Goal: Task Accomplishment & Management: Manage account settings

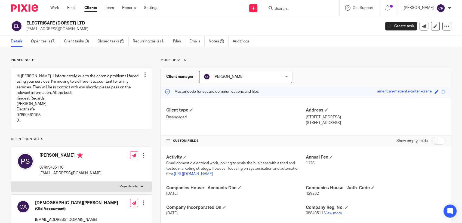
click at [287, 8] on input "Search" at bounding box center [298, 9] width 49 height 5
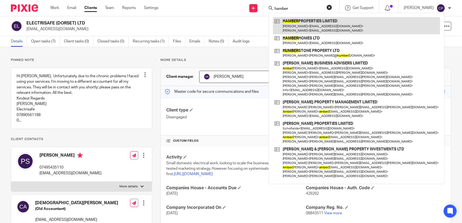
type input "hamber"
click at [288, 24] on link at bounding box center [356, 25] width 167 height 17
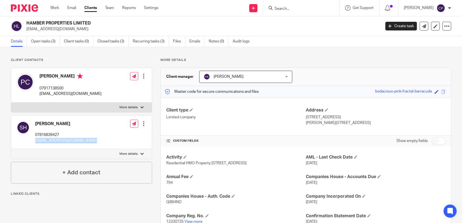
drag, startPoint x: 33, startPoint y: 140, endPoint x: 108, endPoint y: 139, distance: 75.3
click at [108, 139] on div "Stephanie Hall 07816839427 hall.stephanie93@yahoo.co.uk Edit contact Create cli…" at bounding box center [81, 132] width 141 height 33
drag, startPoint x: 108, startPoint y: 139, endPoint x: 80, endPoint y: 141, distance: 28.0
copy div "[EMAIL_ADDRESS][DOMAIN_NAME]"
click at [111, 8] on link "Team" at bounding box center [109, 7] width 9 height 5
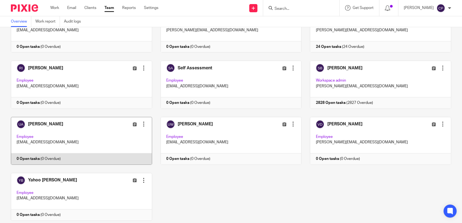
scroll to position [462, 0]
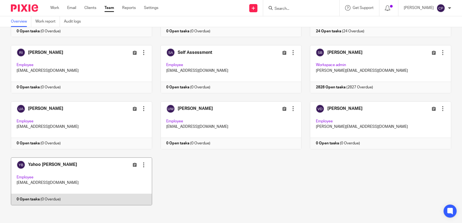
click at [102, 175] on link at bounding box center [77, 181] width 150 height 48
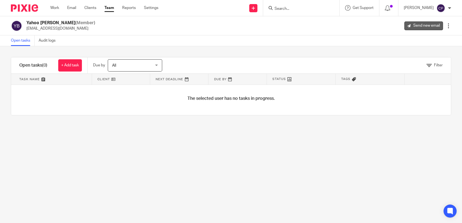
click at [417, 25] on link "Send new email" at bounding box center [423, 25] width 39 height 9
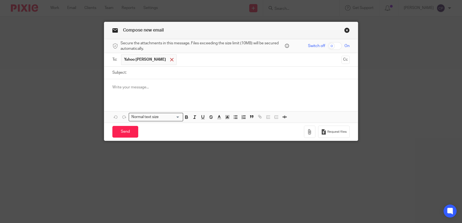
click at [169, 60] on div at bounding box center [172, 60] width 6 height 8
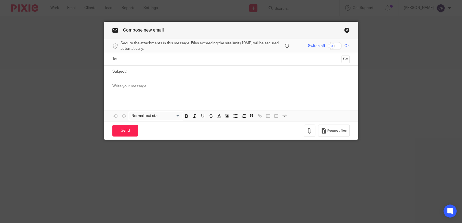
paste input "[EMAIL_ADDRESS][DOMAIN_NAME]"
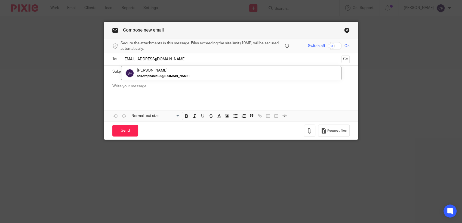
type input "[EMAIL_ADDRESS][DOMAIN_NAME]"
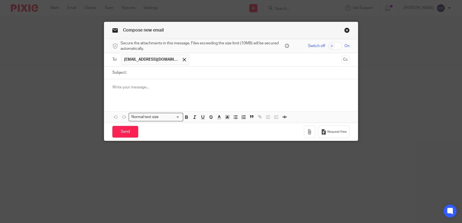
click at [113, 71] on label "Subject:" at bounding box center [119, 72] width 14 height 5
click at [129, 71] on input "Subject:" at bounding box center [239, 73] width 220 height 12
type input "Smartsearch link"
click at [127, 90] on p at bounding box center [230, 87] width 237 height 5
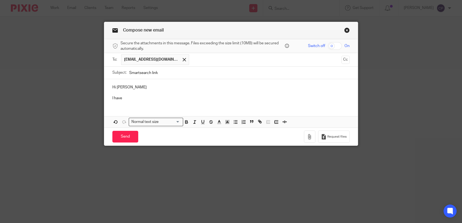
drag, startPoint x: 123, startPoint y: 97, endPoint x: 96, endPoint y: 97, distance: 26.4
click at [96, 97] on div "Compose new email Secure the attachments in this message. Files exceeding the s…" at bounding box center [231, 111] width 462 height 223
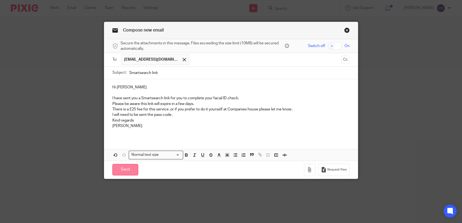
click at [118, 173] on input "Send" at bounding box center [125, 170] width 26 height 12
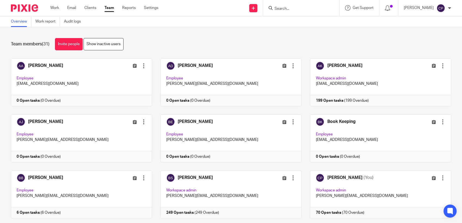
click at [285, 7] on input "Search" at bounding box center [298, 9] width 49 height 5
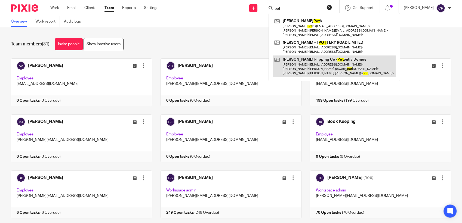
type input "pot"
click at [290, 69] on link at bounding box center [334, 65] width 123 height 21
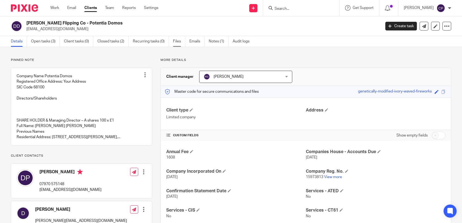
click at [178, 41] on link "Files" at bounding box center [179, 41] width 12 height 11
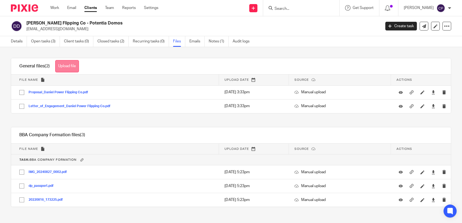
click at [74, 66] on button "Upload file" at bounding box center [67, 66] width 24 height 12
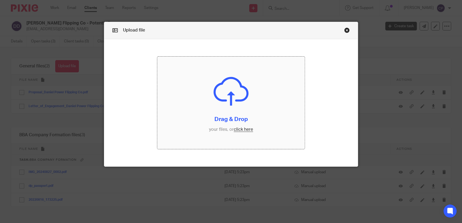
click at [237, 130] on input "file" at bounding box center [230, 103] width 147 height 92
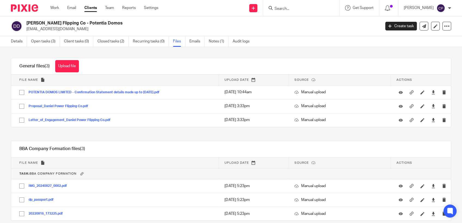
click at [289, 8] on input "Search" at bounding box center [298, 9] width 49 height 5
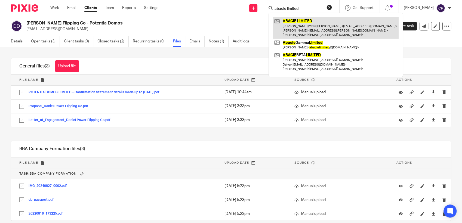
type input "abacie limited"
click at [298, 25] on link at bounding box center [336, 27] width 126 height 21
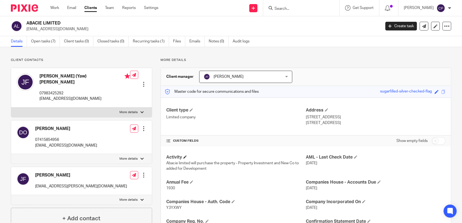
scroll to position [30, 0]
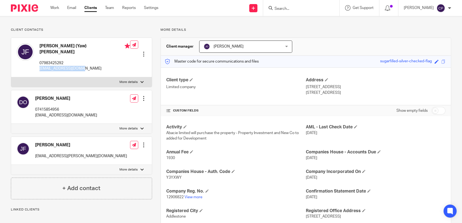
drag, startPoint x: 38, startPoint y: 65, endPoint x: 89, endPoint y: 64, distance: 51.1
click at [89, 64] on div "Jason (Yaw) Frempong 07983425292 jsnfrempong@gmail.com" at bounding box center [73, 58] width 113 height 34
drag, startPoint x: 89, startPoint y: 64, endPoint x: 64, endPoint y: 65, distance: 25.0
copy p "jsnfrempong@gmail.com"
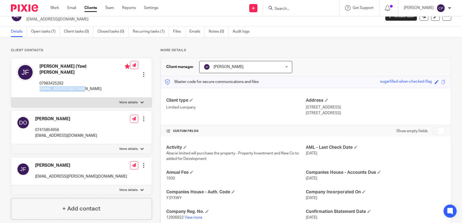
scroll to position [0, 0]
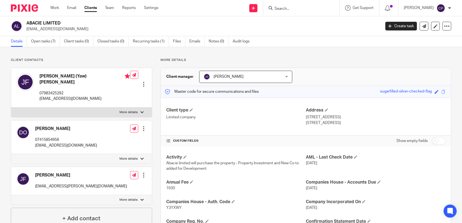
drag, startPoint x: 287, startPoint y: 6, endPoint x: 288, endPoint y: 9, distance: 2.7
click at [287, 8] on input "Search" at bounding box center [298, 9] width 49 height 5
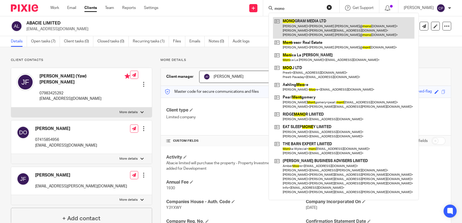
type input "mono"
click at [320, 29] on link at bounding box center [343, 27] width 141 height 21
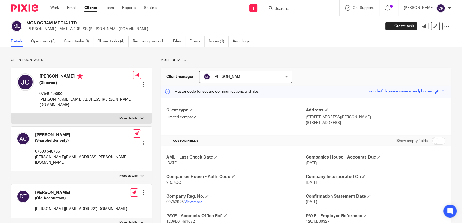
click at [294, 10] on input "Search" at bounding box center [298, 9] width 49 height 5
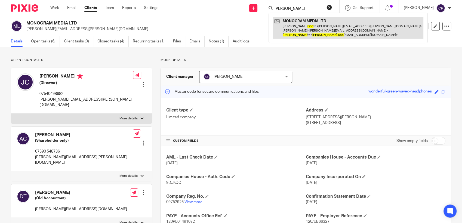
type input "[PERSON_NAME]"
click at [297, 27] on link at bounding box center [348, 27] width 150 height 21
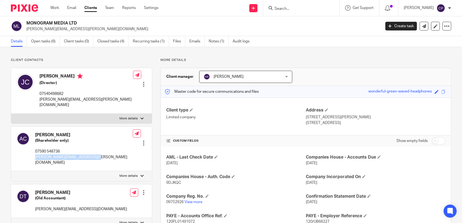
drag, startPoint x: 35, startPoint y: 152, endPoint x: 100, endPoint y: 152, distance: 65.3
click at [100, 152] on div "Alan Coote (Shareholder only) 07590 548736 alan.coote@monogrammedia.co.uk Edit …" at bounding box center [81, 149] width 141 height 45
drag, startPoint x: 100, startPoint y: 152, endPoint x: 80, endPoint y: 151, distance: 20.4
copy p "alan.coote@monogrammedia.co.uk"
click at [400, 27] on link "Create task" at bounding box center [401, 26] width 32 height 9
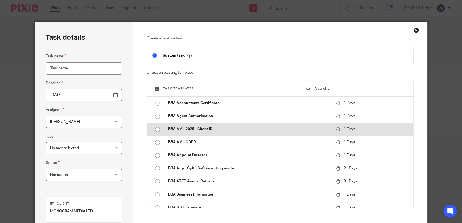
click at [155, 129] on input "radio" at bounding box center [157, 129] width 10 height 10
type input "[DATE]"
type input "BBA AML 2025 - Client ID"
checkbox input "false"
radio input "false"
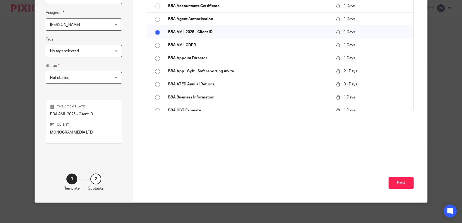
scroll to position [98, 0]
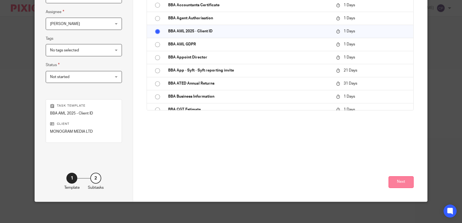
click at [403, 182] on button "Next" at bounding box center [400, 182] width 25 height 12
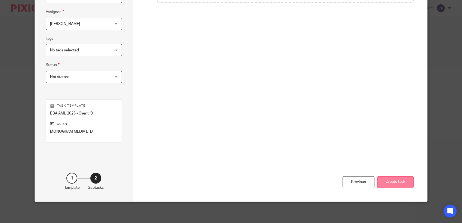
click at [390, 183] on button "Create task" at bounding box center [395, 182] width 36 height 12
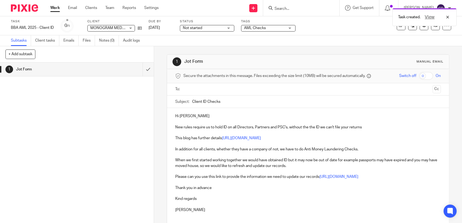
paste input "[PERSON_NAME][EMAIL_ADDRESS][PERSON_NAME][DOMAIN_NAME]"
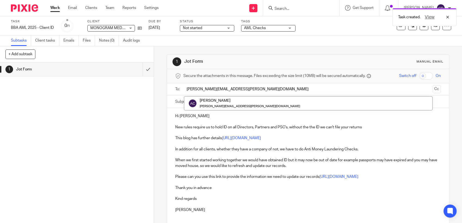
type input "[PERSON_NAME][EMAIL_ADDRESS][PERSON_NAME][DOMAIN_NAME]"
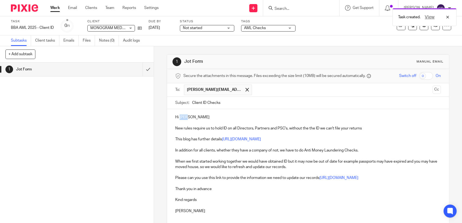
drag, startPoint x: 178, startPoint y: 115, endPoint x: 199, endPoint y: 116, distance: 20.9
click at [199, 116] on p "Hi [PERSON_NAME]" at bounding box center [307, 116] width 265 height 5
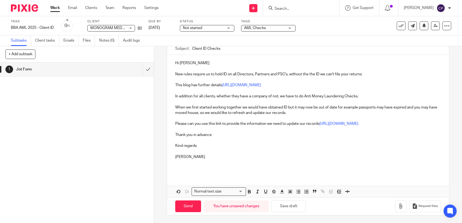
scroll to position [54, 0]
click at [196, 207] on input "Send" at bounding box center [188, 206] width 26 height 12
type input "Sent"
